Goal: Transaction & Acquisition: Book appointment/travel/reservation

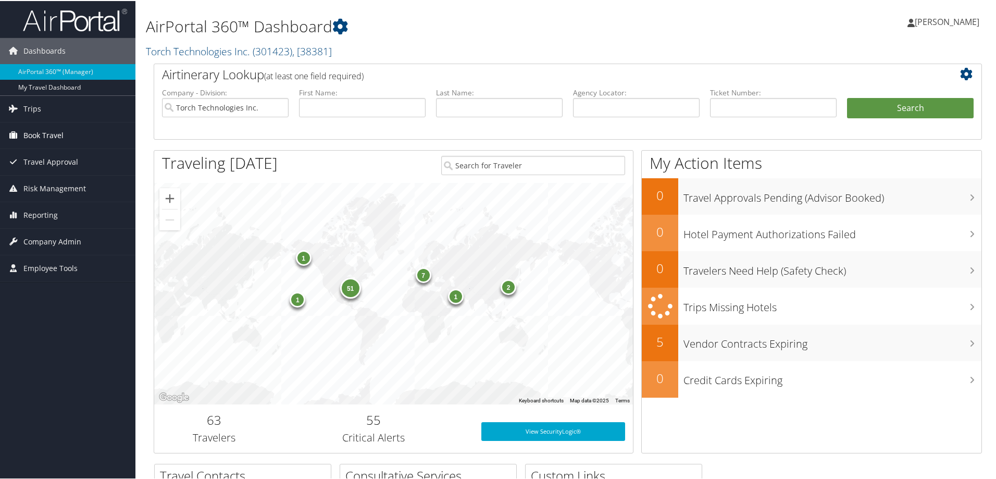
click at [31, 135] on span "Book Travel" at bounding box center [43, 134] width 40 height 26
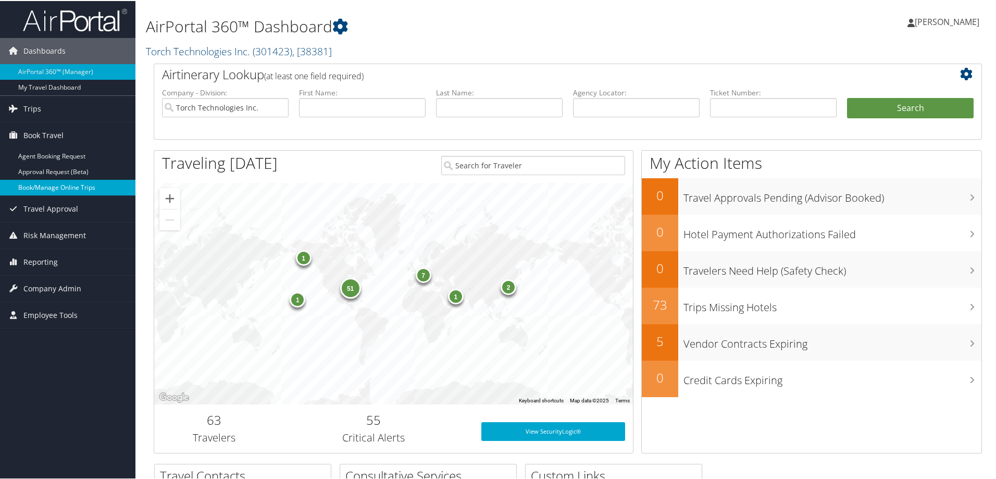
click at [36, 188] on link "Book/Manage Online Trips" at bounding box center [67, 187] width 135 height 16
